Goal: Task Accomplishment & Management: Manage account settings

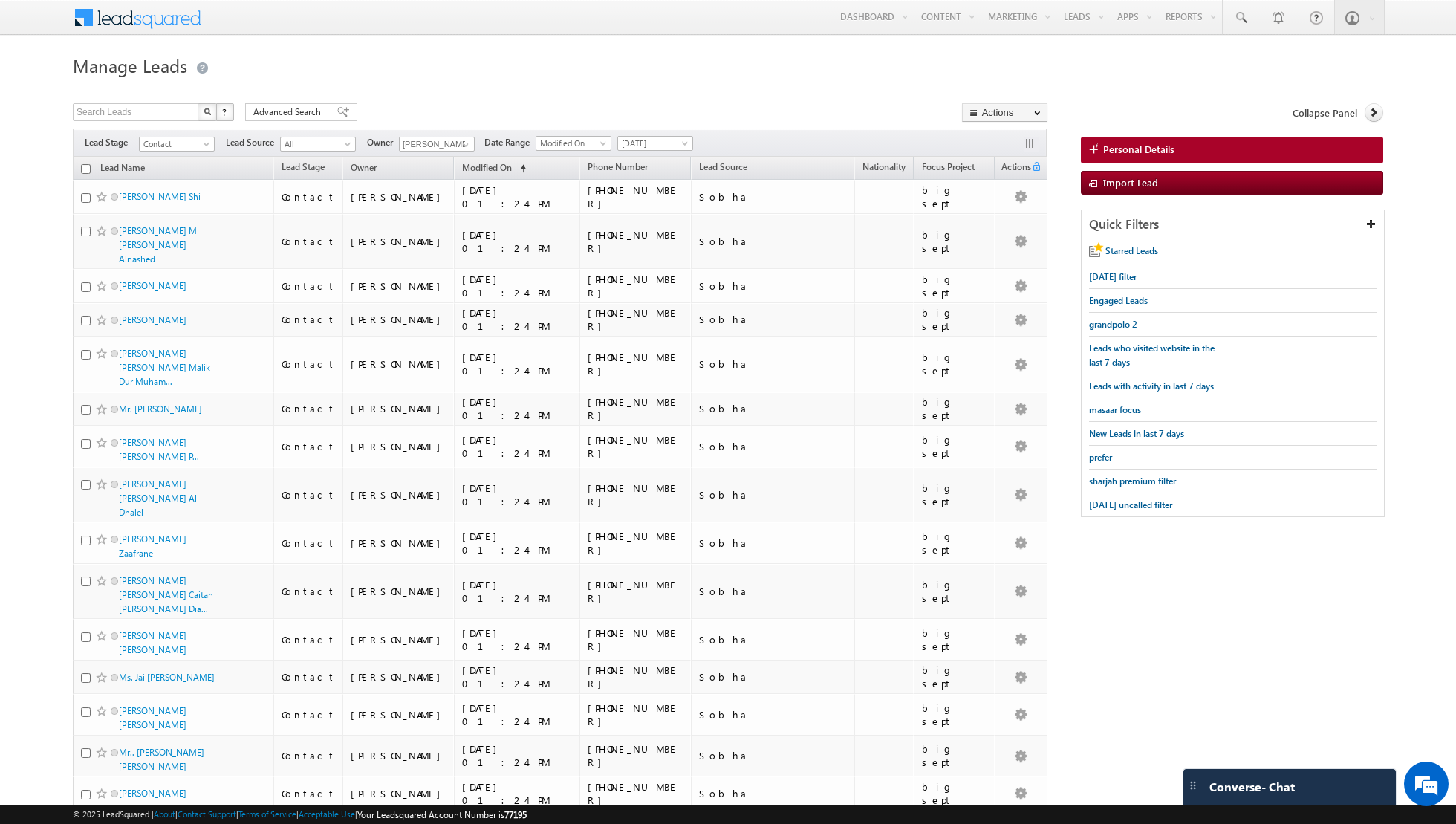
click at [85, 165] on input "checkbox" at bounding box center [85, 168] width 9 height 9
checkbox input "true"
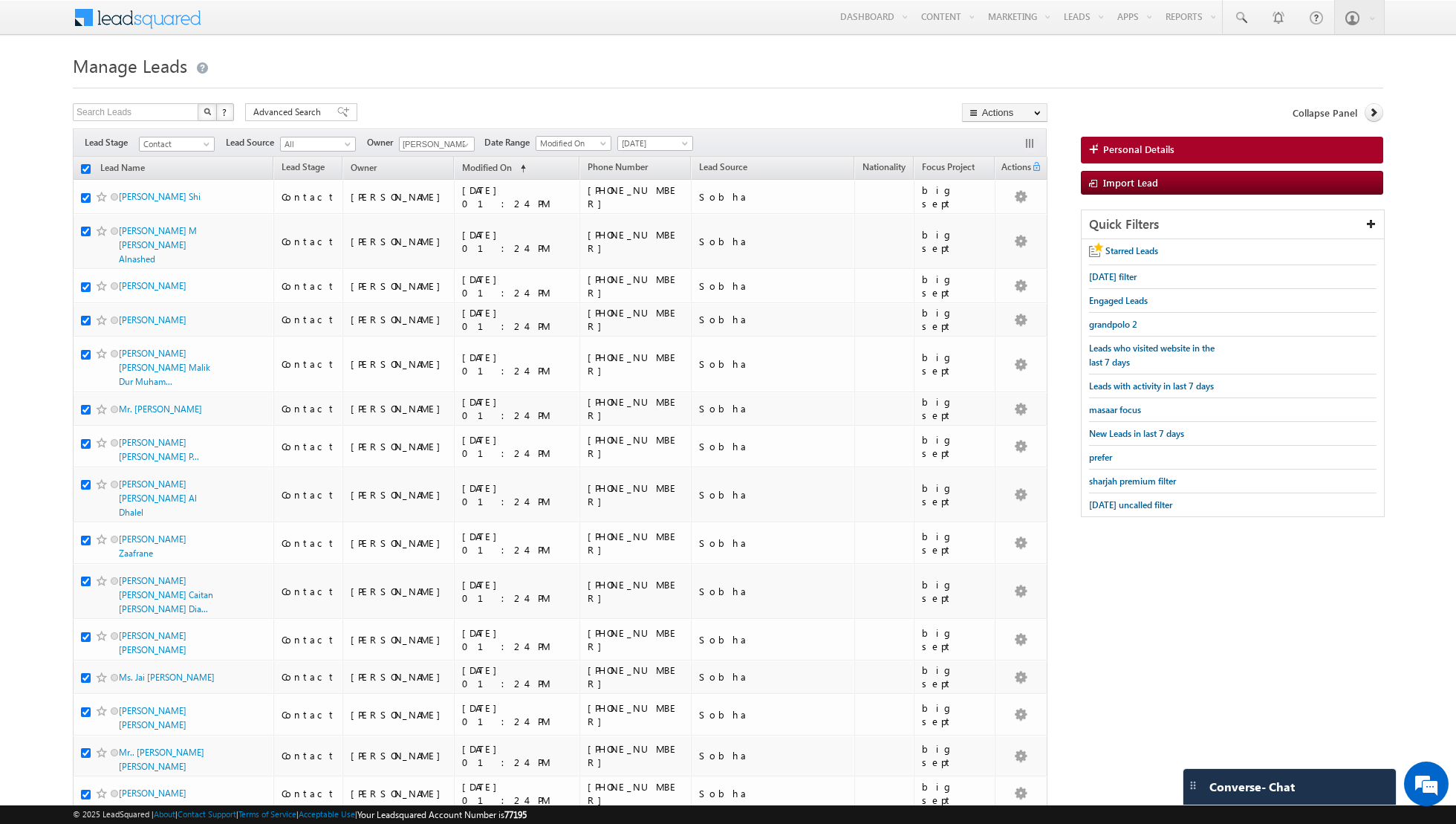
checkbox input "true"
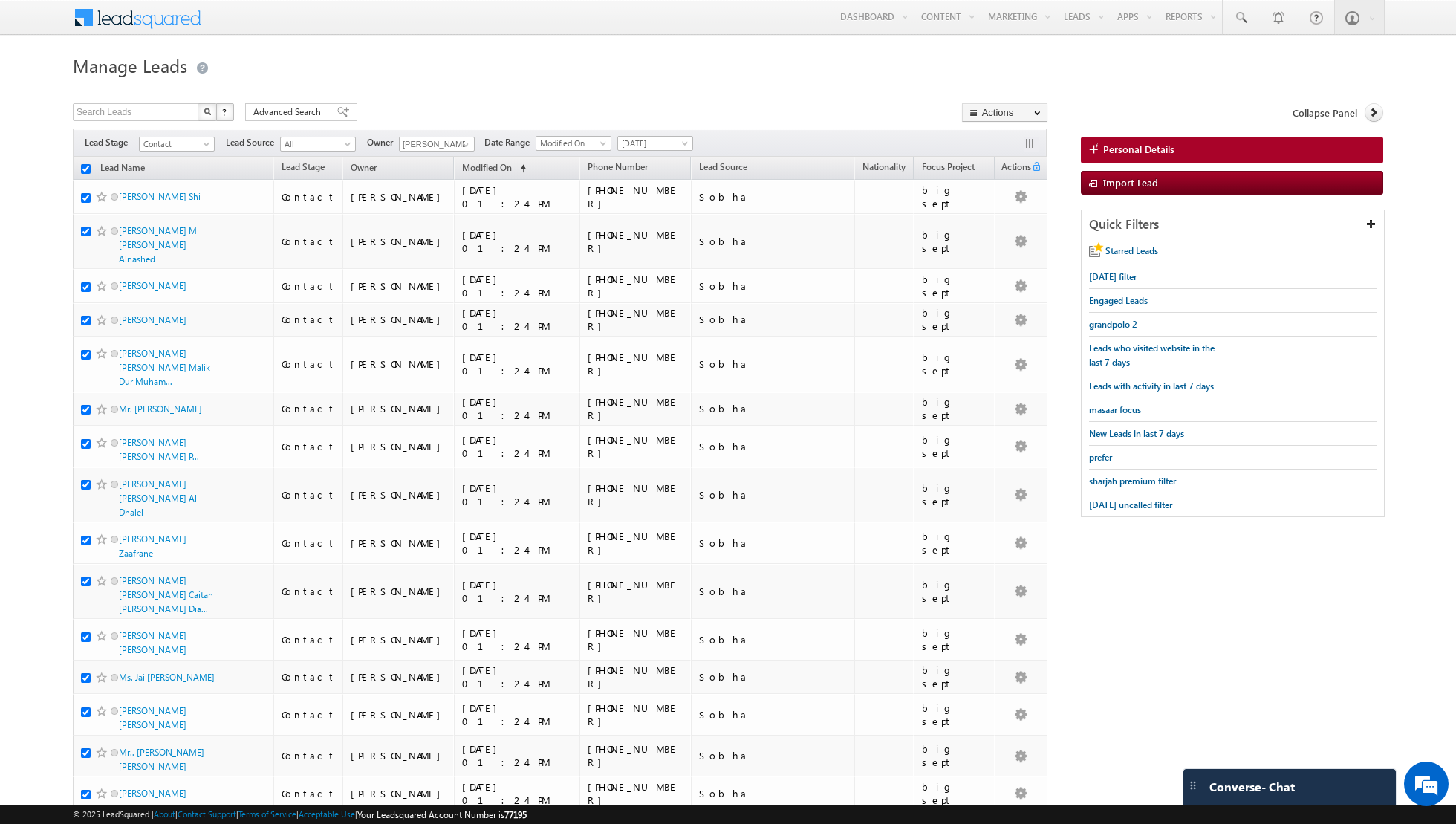
checkbox input "true"
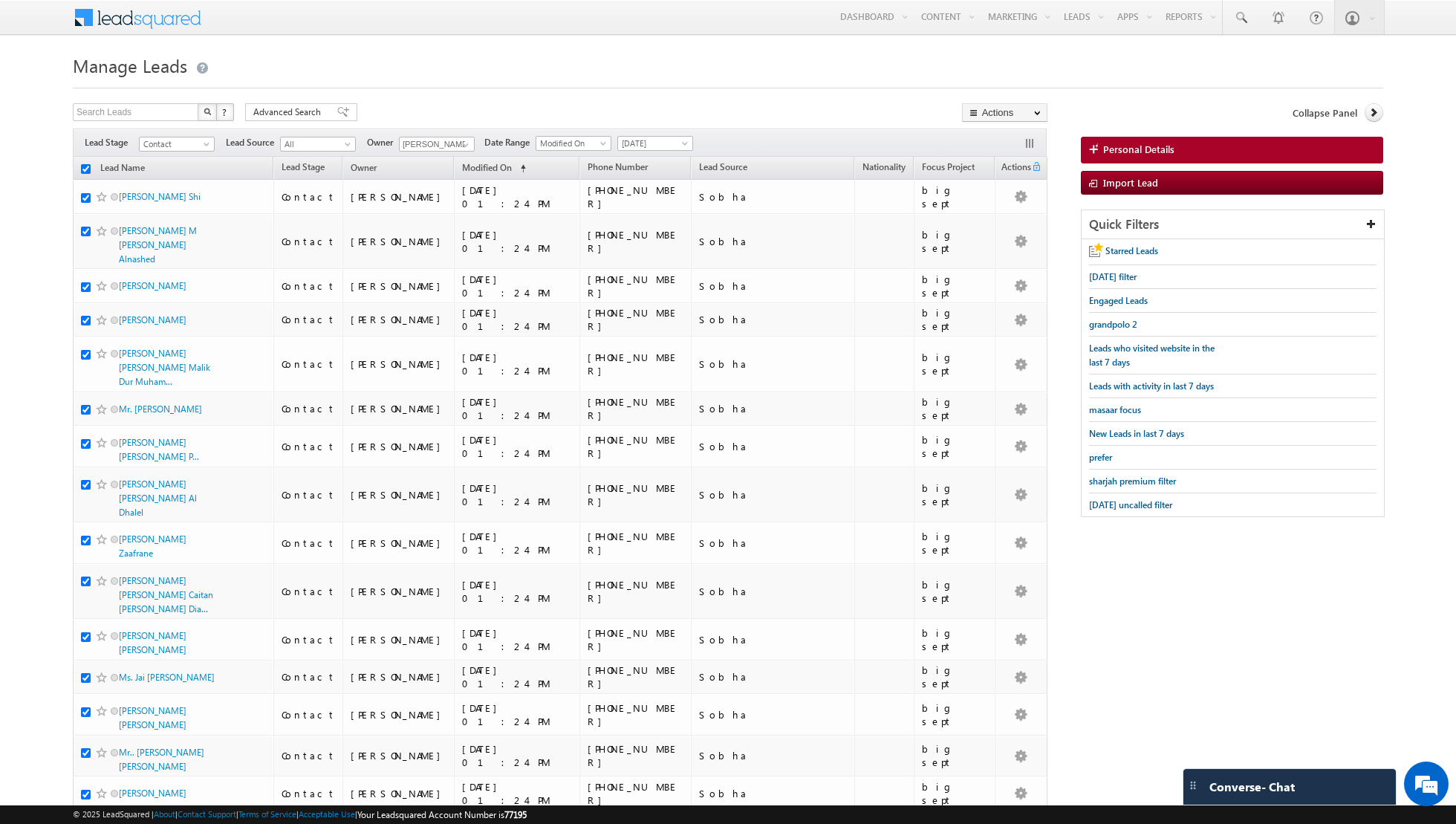
checkbox input "true"
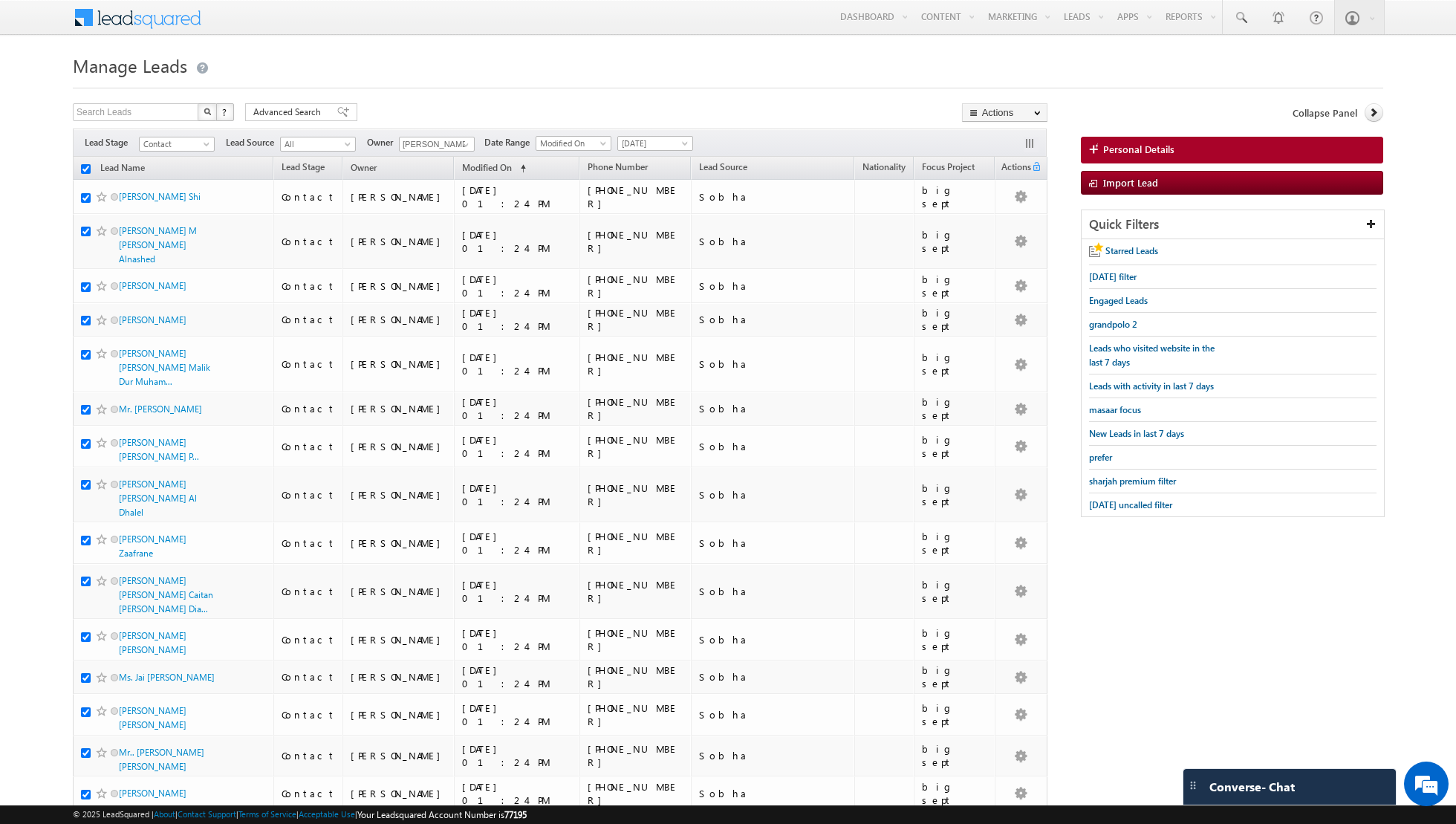
checkbox input "true"
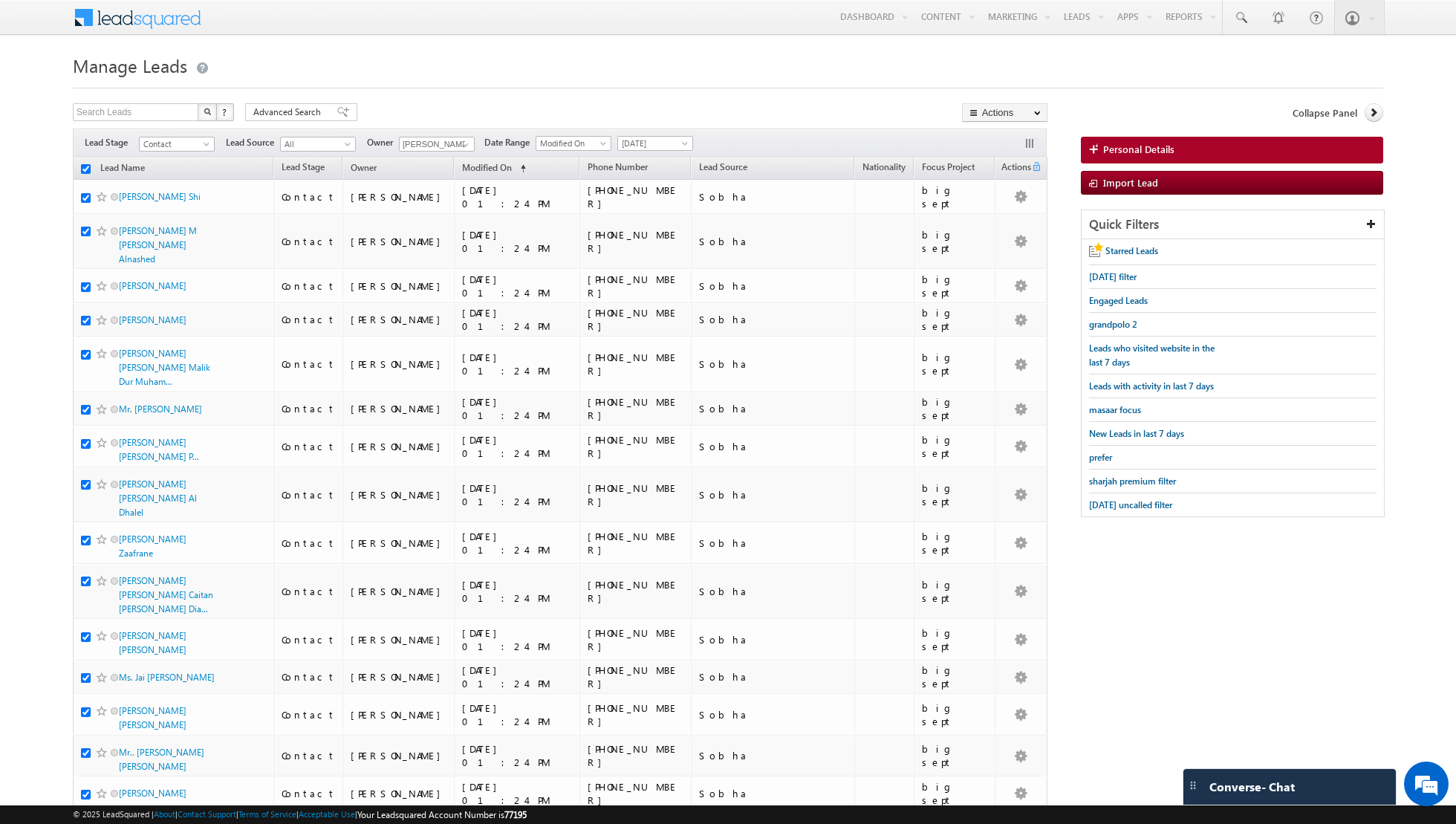
checkbox input "true"
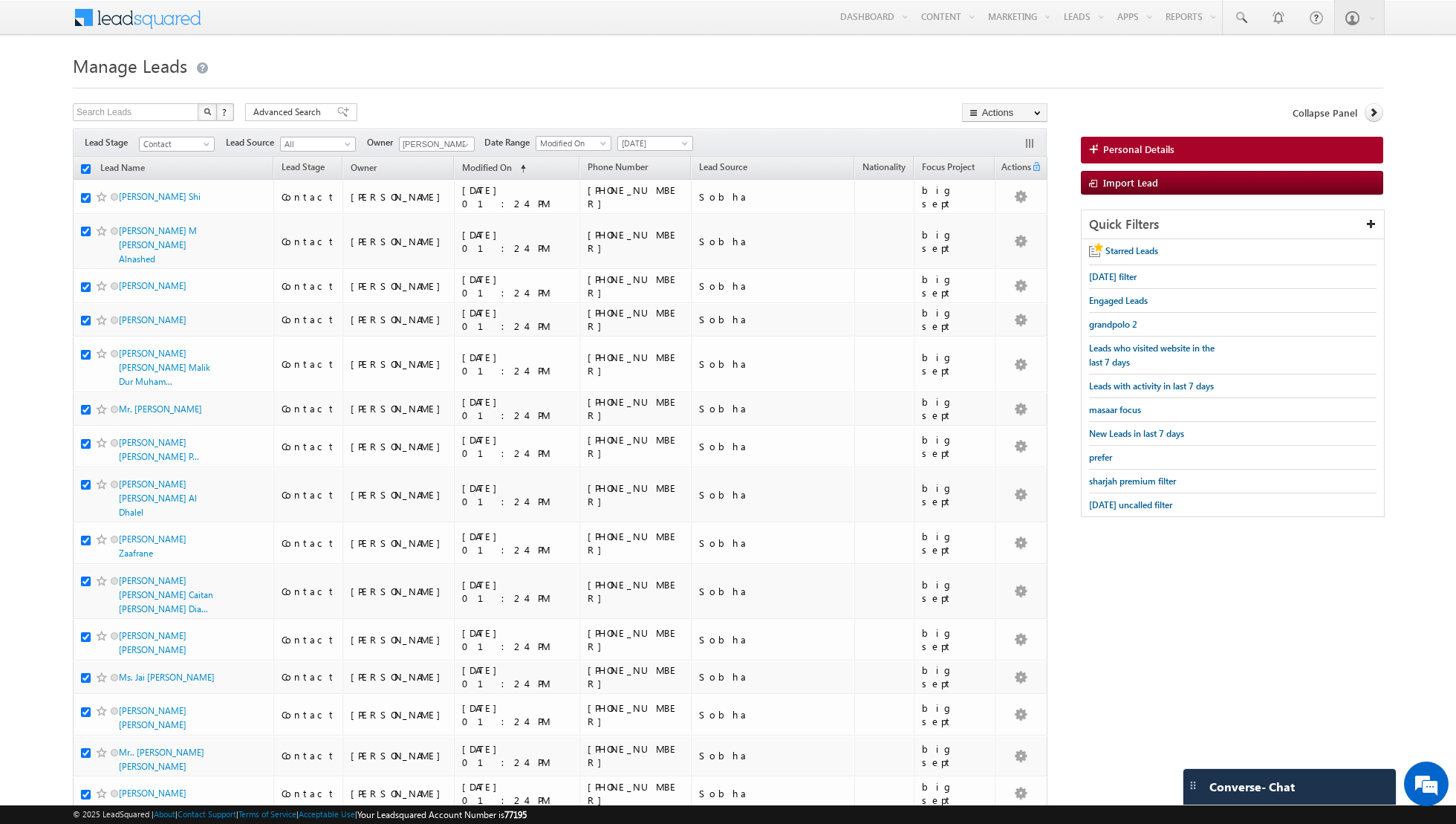
checkbox input "true"
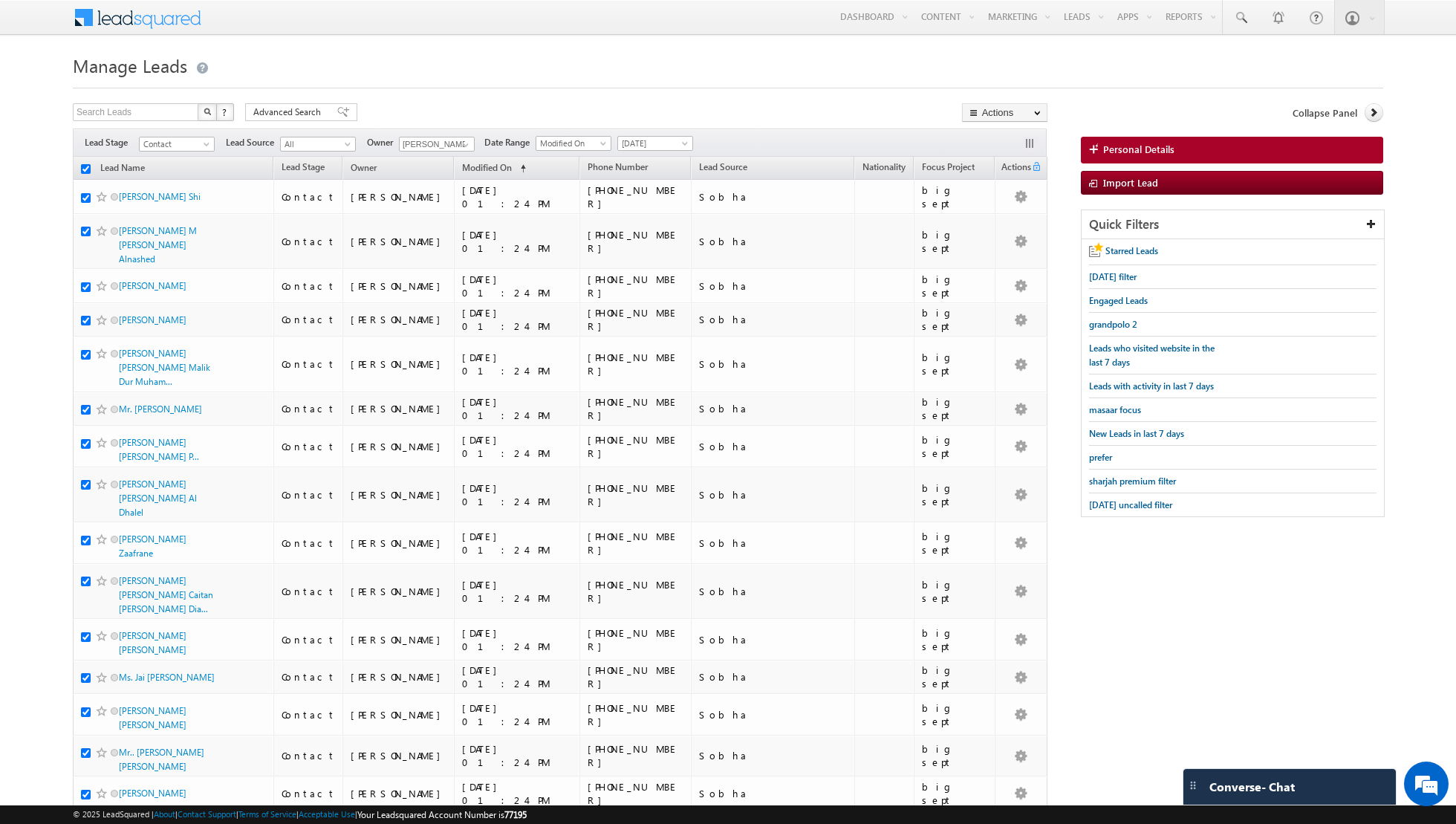
checkbox input "true"
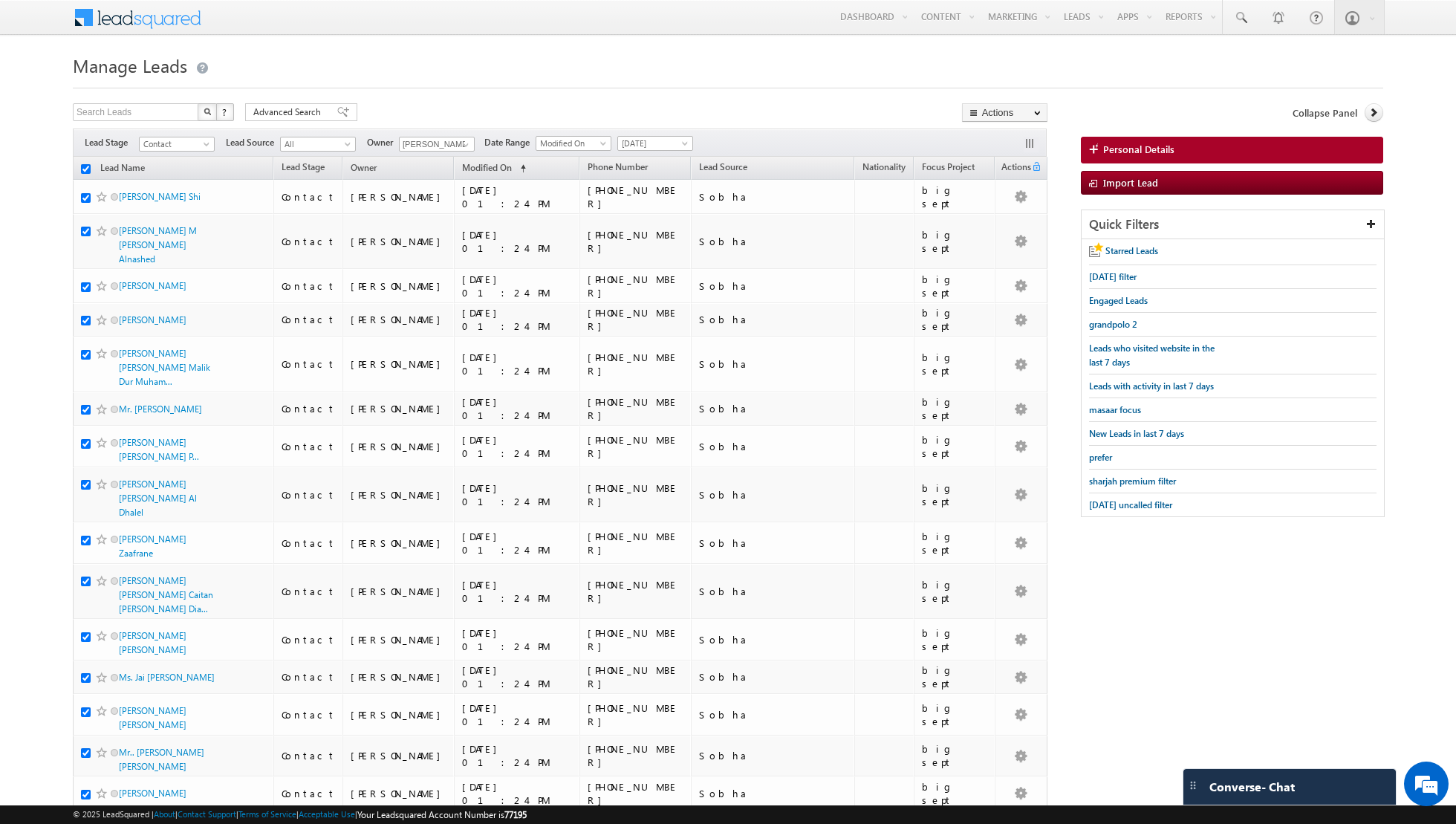
checkbox input "true"
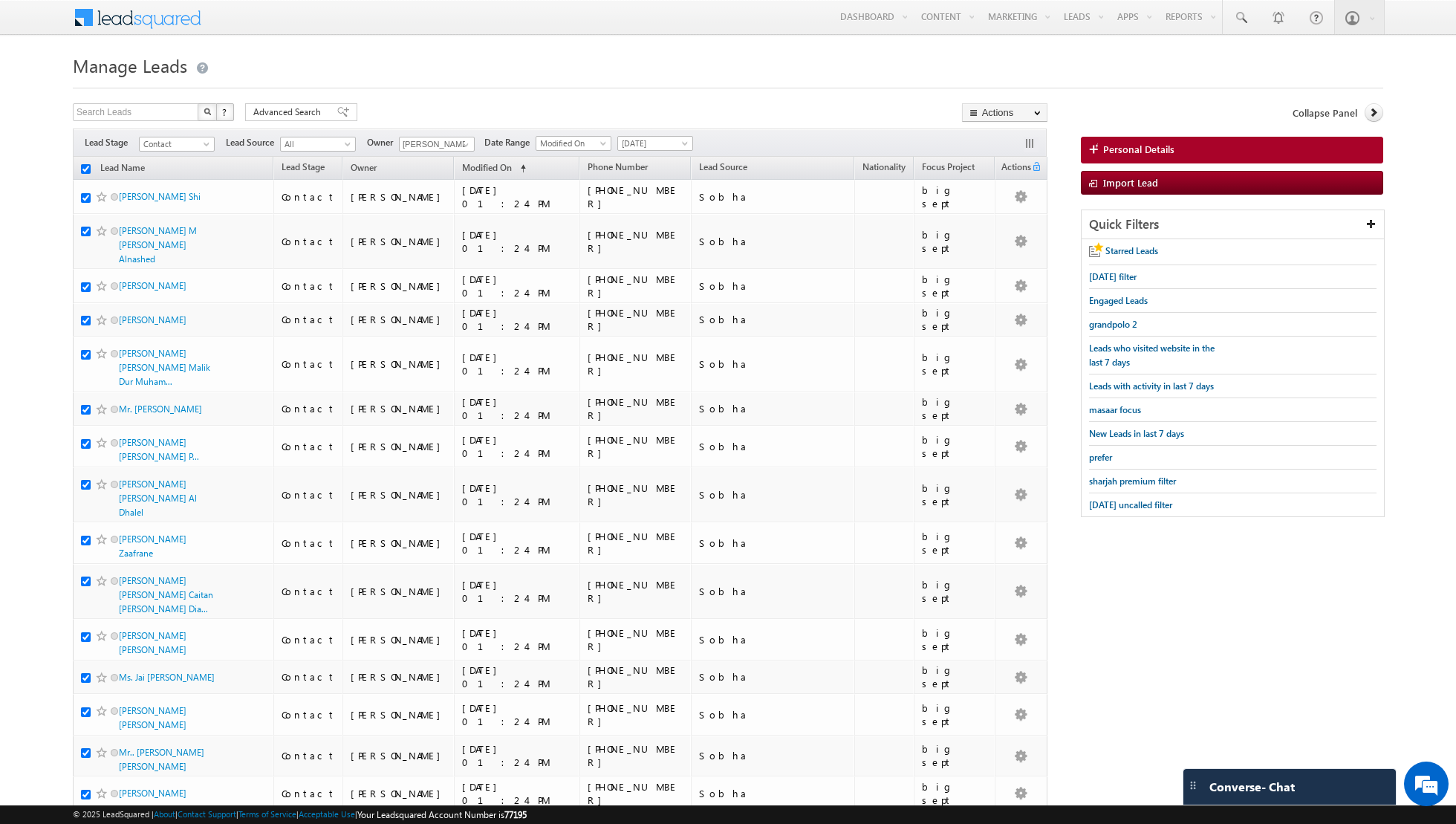
checkbox input "true"
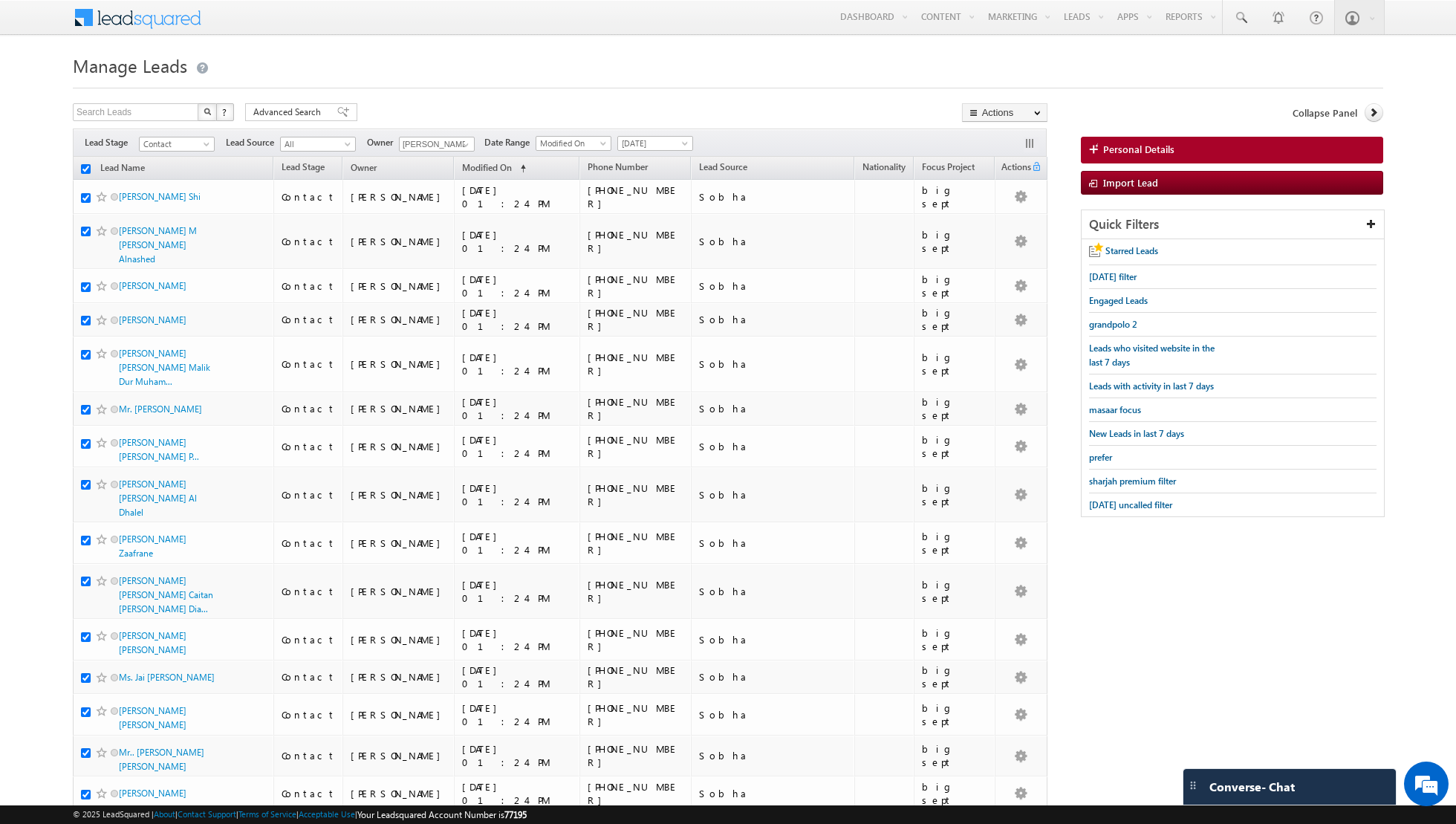
checkbox input "true"
click at [992, 243] on link "Change Owner" at bounding box center [1005, 240] width 84 height 18
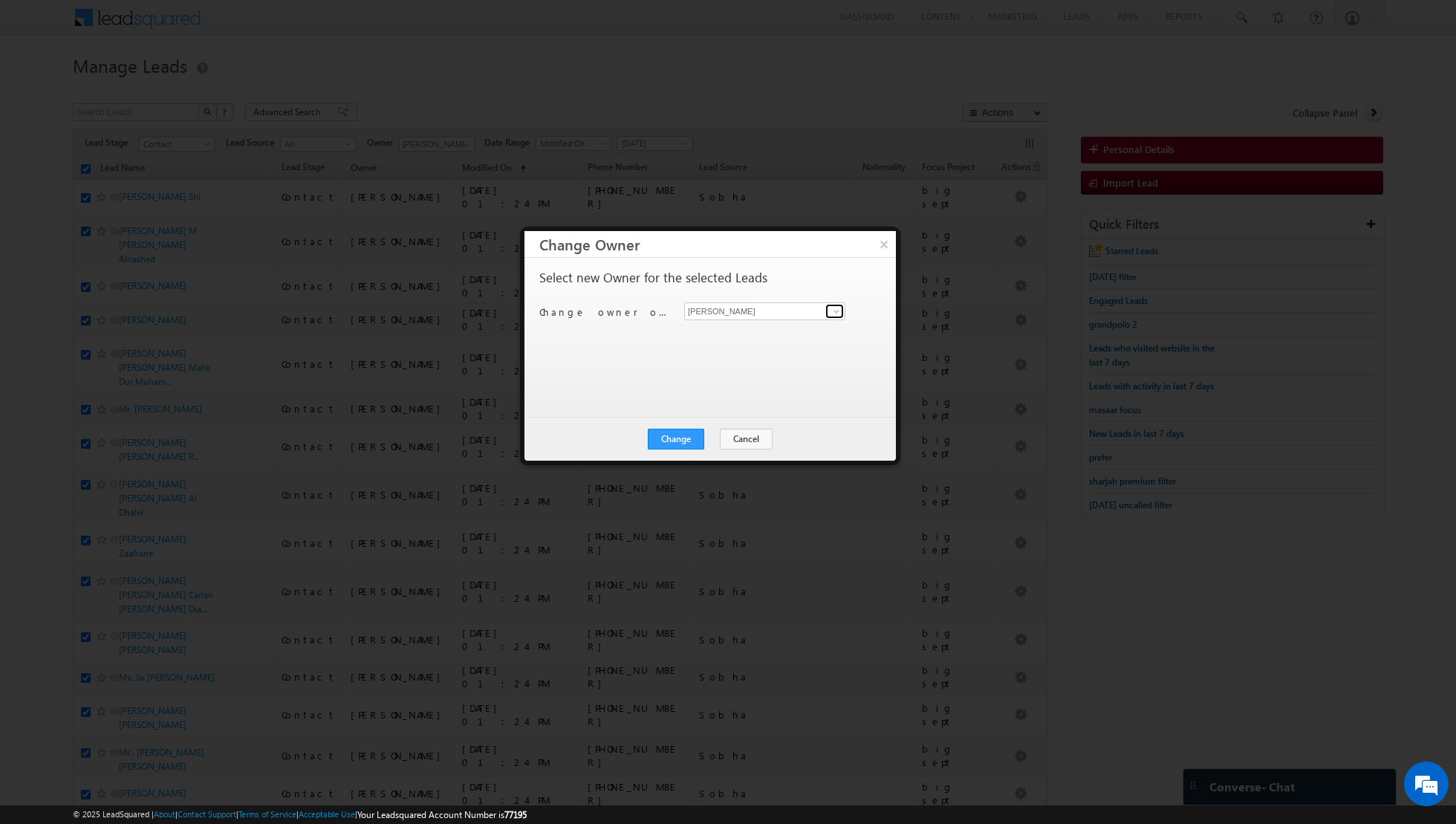
click at [838, 314] on span at bounding box center [837, 311] width 12 height 12
click at [779, 341] on span "[EMAIL_ADDRESS][PERSON_NAME][DOMAIN_NAME]" at bounding box center [757, 339] width 134 height 11
type input "[PERSON_NAME]"
click at [663, 438] on button "Change" at bounding box center [676, 439] width 57 height 21
click at [711, 442] on button "Close" at bounding box center [712, 439] width 47 height 21
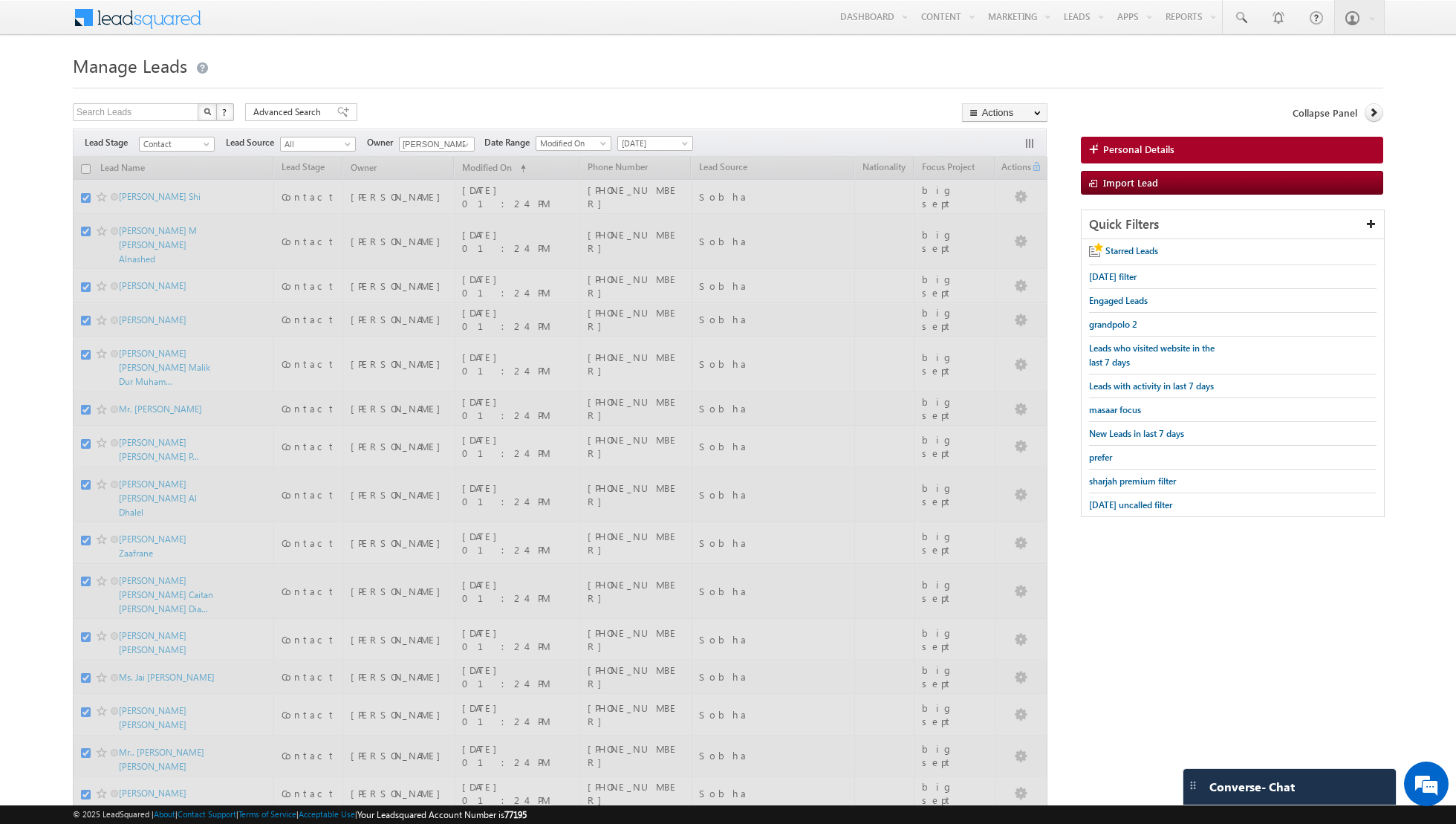
checkbox input "false"
